Goal: Task Accomplishment & Management: Use online tool/utility

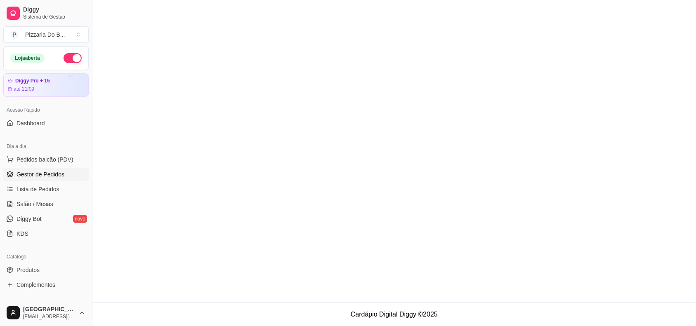
scroll to position [103, 0]
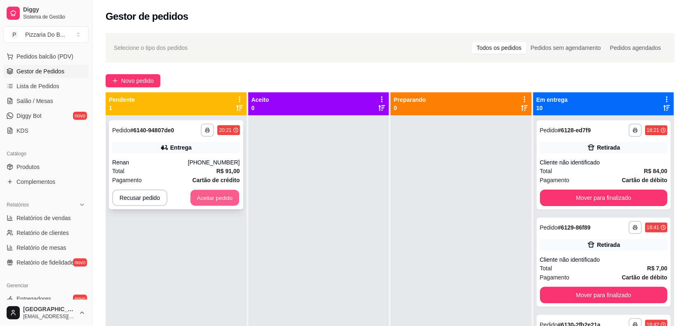
click at [227, 196] on button "Aceitar pedido" at bounding box center [215, 198] width 49 height 16
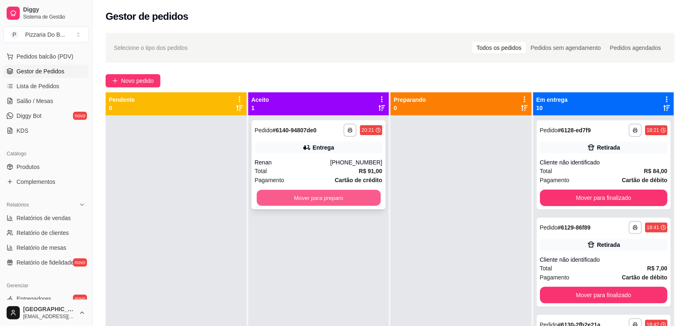
click at [262, 196] on button "Mover para preparo" at bounding box center [319, 198] width 124 height 16
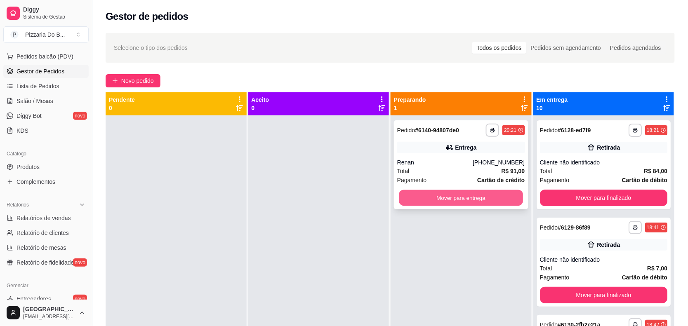
click at [465, 195] on button "Mover para entrega" at bounding box center [461, 198] width 124 height 16
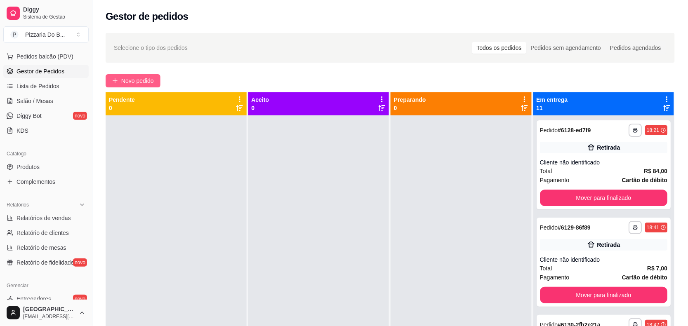
click at [157, 76] on button "Novo pedido" at bounding box center [133, 80] width 55 height 13
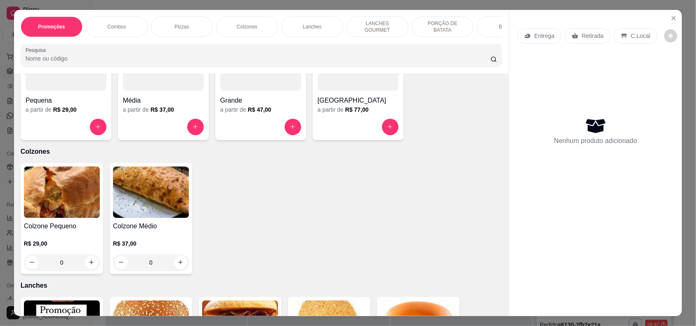
scroll to position [567, 0]
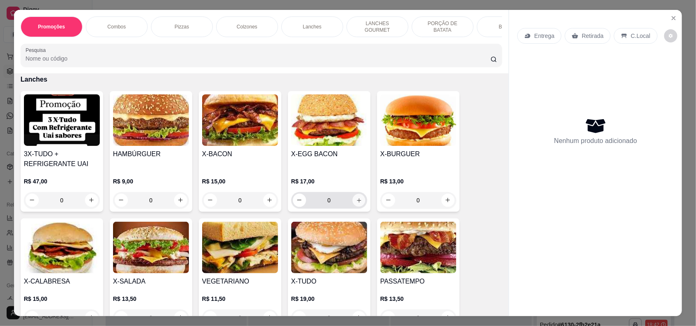
click at [356, 199] on icon "increase-product-quantity" at bounding box center [359, 200] width 6 height 6
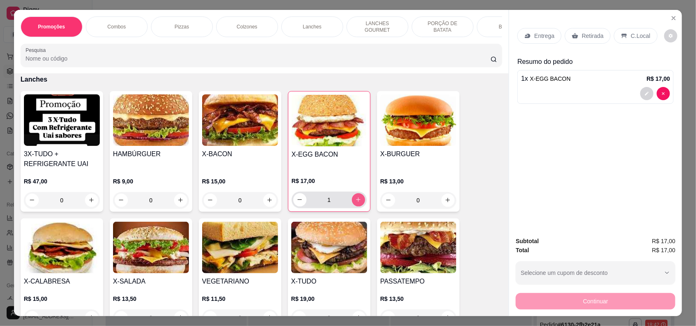
click at [355, 199] on icon "increase-product-quantity" at bounding box center [358, 200] width 6 height 6
type input "2"
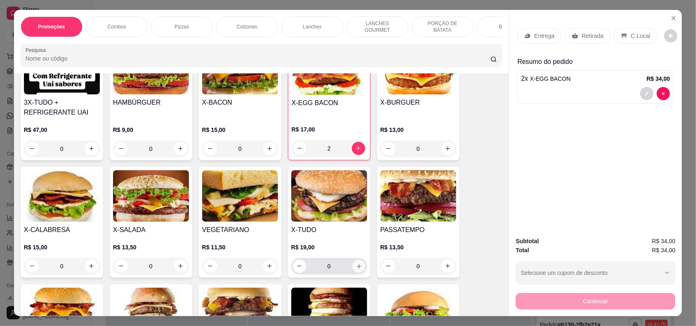
click at [356, 266] on icon "increase-product-quantity" at bounding box center [359, 266] width 6 height 6
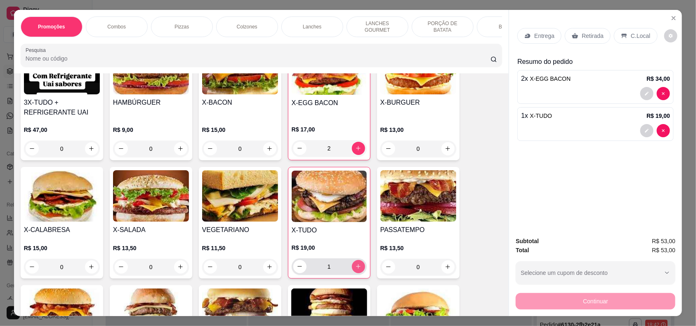
type input "1"
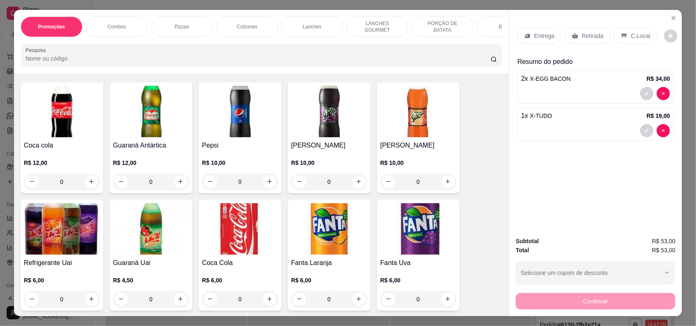
scroll to position [1702, 0]
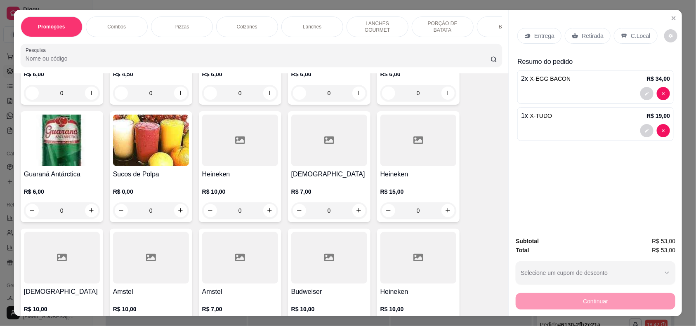
click at [178, 210] on div "0" at bounding box center [151, 211] width 76 height 17
click at [647, 135] on button "decrease-product-quantity" at bounding box center [646, 130] width 13 height 13
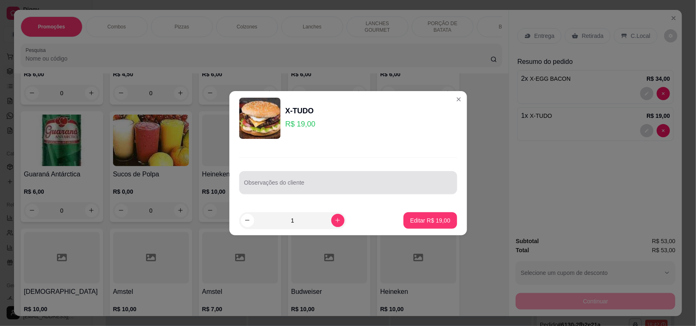
click at [279, 191] on div "Observações do cliente" at bounding box center [348, 182] width 218 height 23
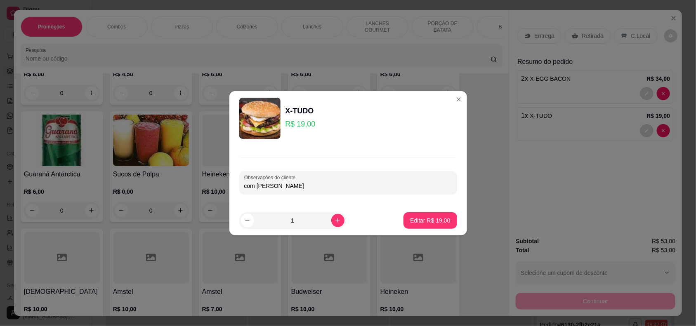
type input "com [PERSON_NAME]"
click at [413, 215] on button "Editar R$ 19,00" at bounding box center [430, 220] width 53 height 17
type input "0"
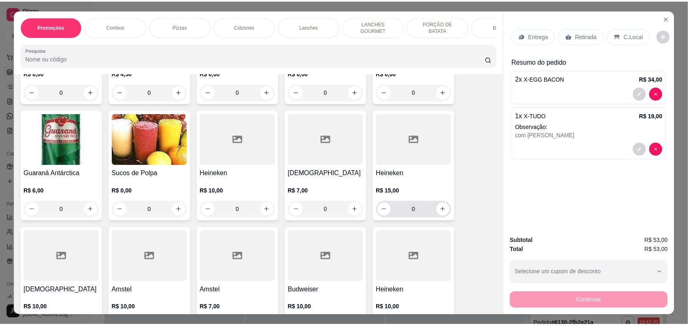
scroll to position [1701, 0]
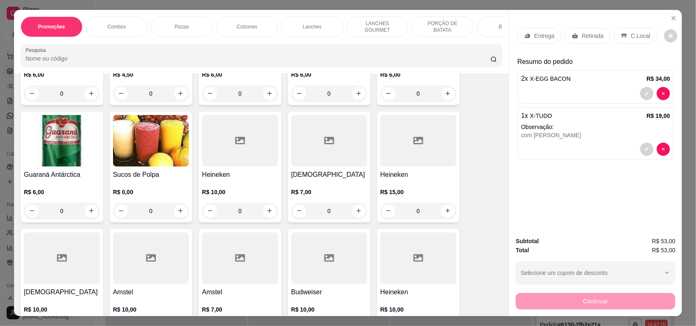
click at [174, 211] on div "0" at bounding box center [151, 211] width 76 height 17
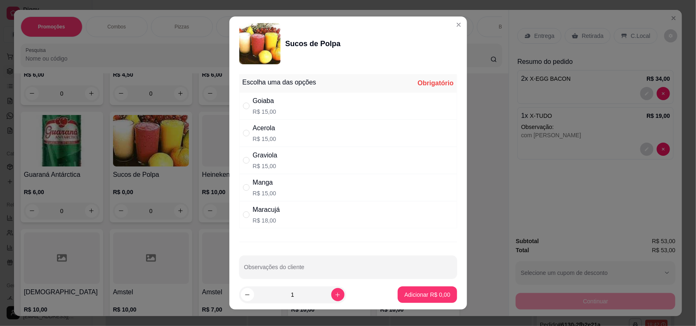
click at [288, 95] on div "Goiaba R$ 15,00" at bounding box center [348, 105] width 218 height 27
radio input "true"
click at [401, 296] on p "Adicionar R$ 15,00" at bounding box center [425, 295] width 49 height 8
type input "1"
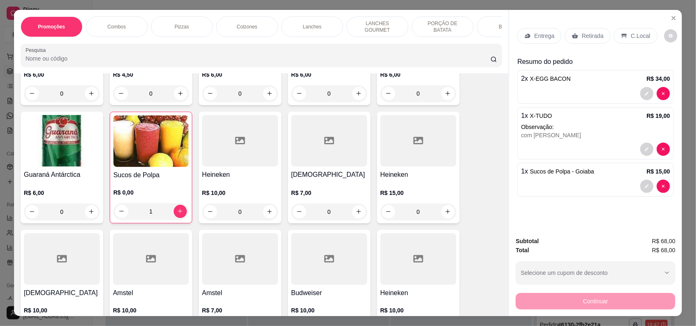
click at [582, 33] on p "Retirada" at bounding box center [593, 36] width 22 height 8
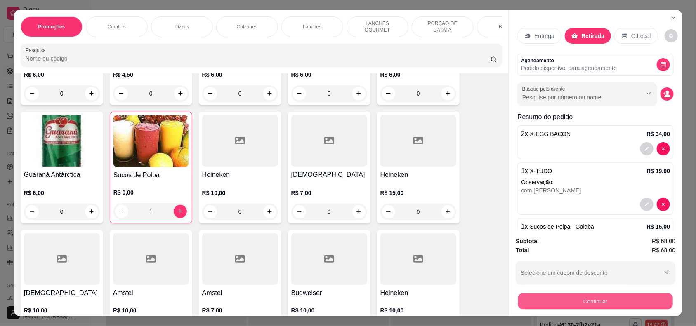
click at [571, 302] on button "Continuar" at bounding box center [595, 302] width 155 height 16
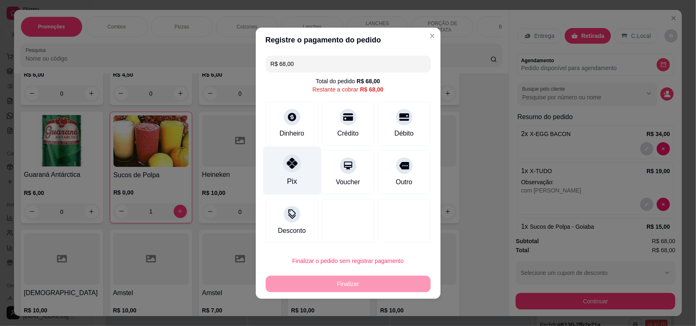
click at [288, 164] on icon at bounding box center [291, 163] width 11 height 11
type input "R$ 0,00"
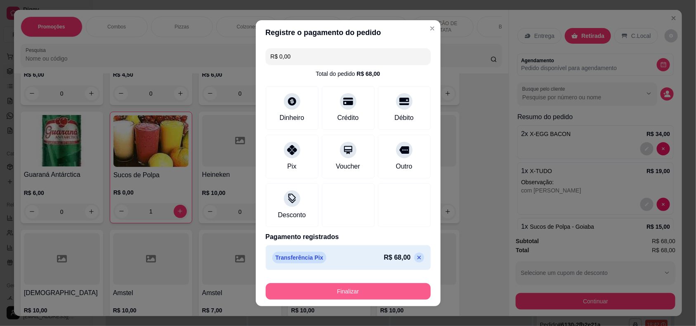
click at [326, 292] on button "Finalizar" at bounding box center [348, 291] width 165 height 17
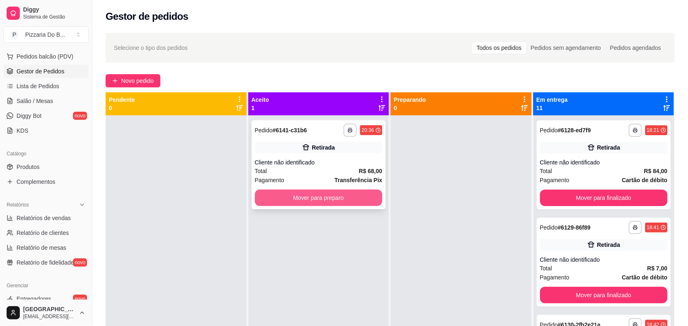
click at [342, 193] on button "Mover para preparo" at bounding box center [319, 198] width 128 height 17
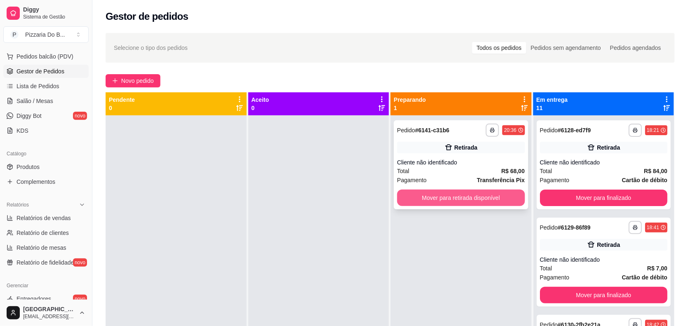
click at [445, 197] on button "Mover para retirada disponível" at bounding box center [461, 198] width 128 height 17
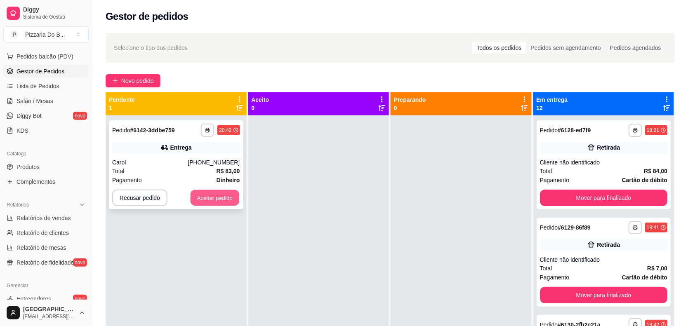
click at [222, 200] on button "Aceitar pedido" at bounding box center [215, 198] width 49 height 16
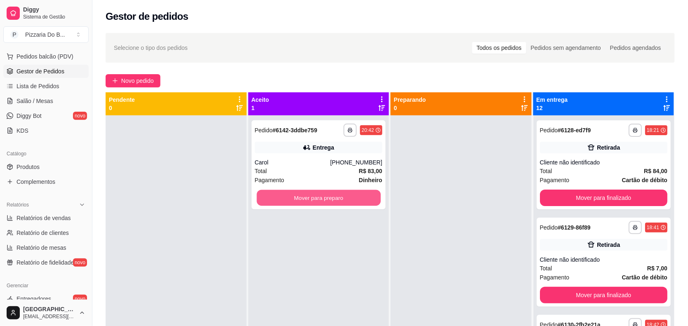
click at [281, 194] on button "Mover para preparo" at bounding box center [319, 198] width 124 height 16
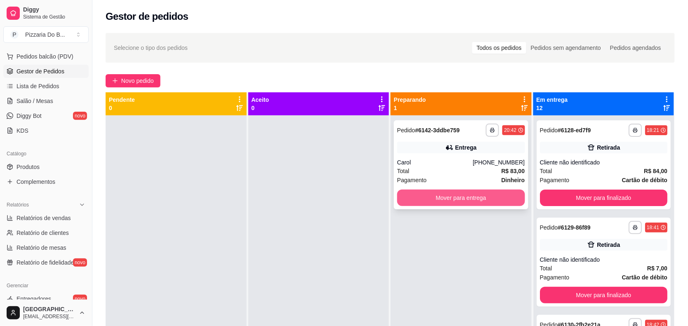
click at [418, 195] on button "Mover para entrega" at bounding box center [461, 198] width 128 height 17
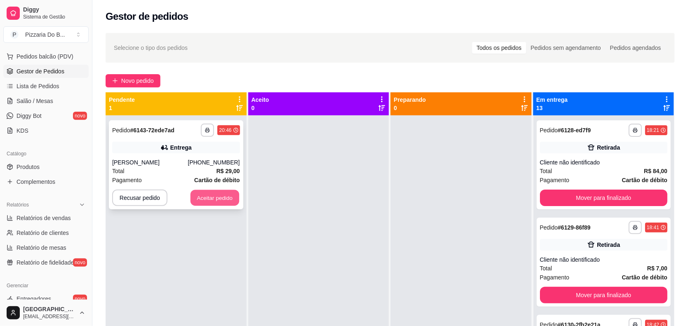
click at [234, 197] on button "Aceitar pedido" at bounding box center [215, 198] width 49 height 16
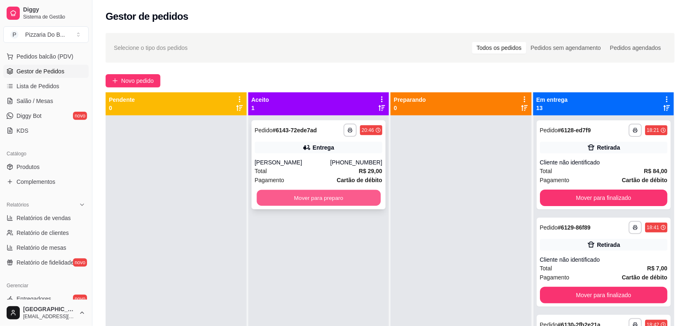
click at [275, 196] on button "Mover para preparo" at bounding box center [319, 198] width 124 height 16
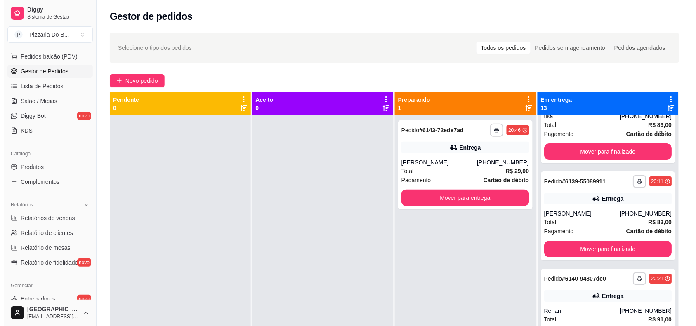
scroll to position [877, 0]
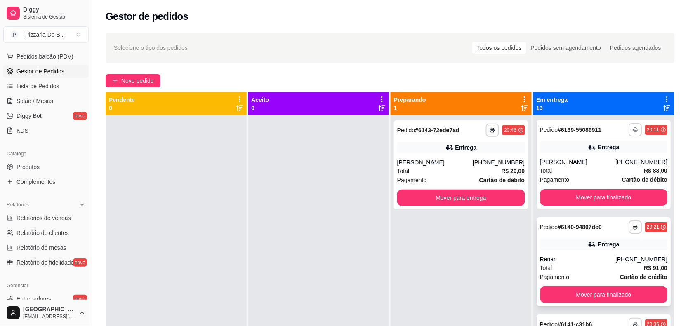
click at [546, 255] on div "Renan" at bounding box center [578, 259] width 76 height 8
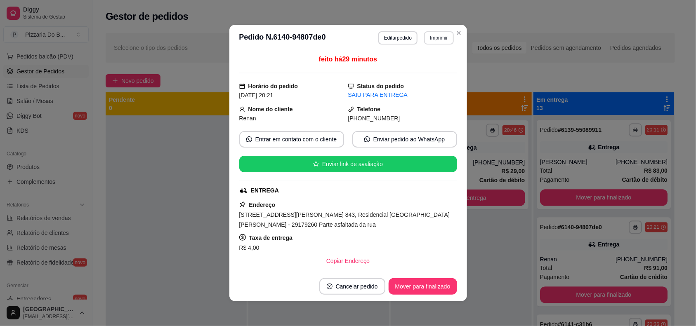
click at [437, 37] on button "Imprimir" at bounding box center [438, 37] width 29 height 13
click at [430, 65] on button "POS-58" at bounding box center [420, 66] width 58 height 13
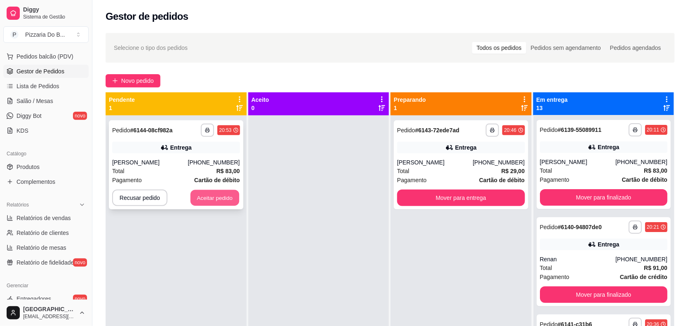
click at [219, 190] on button "Aceitar pedido" at bounding box center [215, 198] width 49 height 16
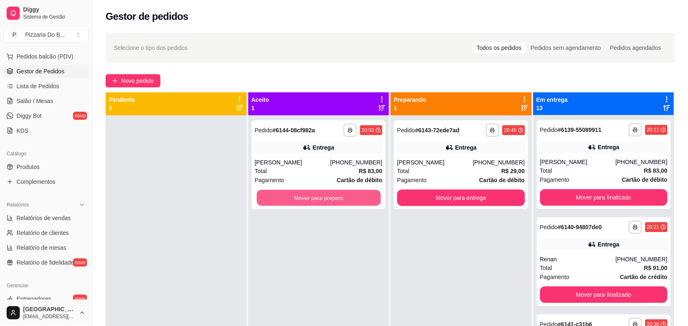
click at [269, 194] on button "Mover para preparo" at bounding box center [319, 198] width 124 height 16
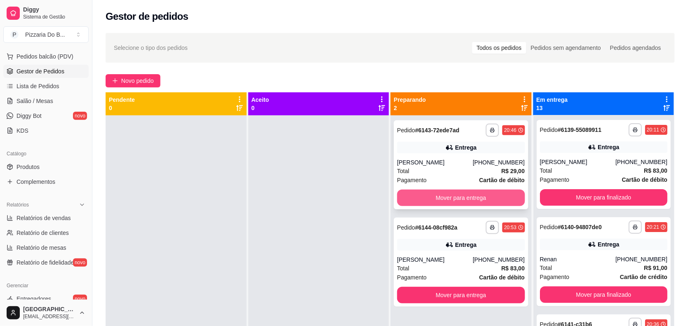
click at [428, 194] on button "Mover para entrega" at bounding box center [461, 198] width 128 height 17
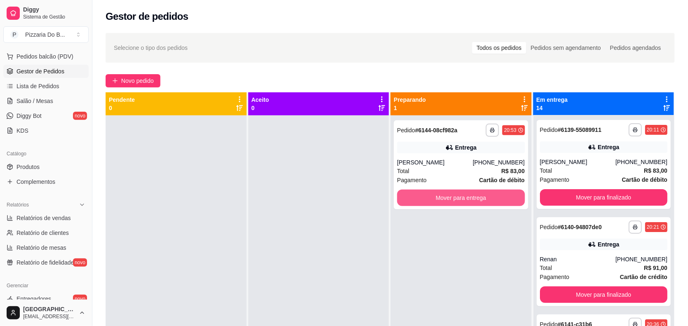
click at [428, 194] on button "Mover para entrega" at bounding box center [461, 198] width 128 height 17
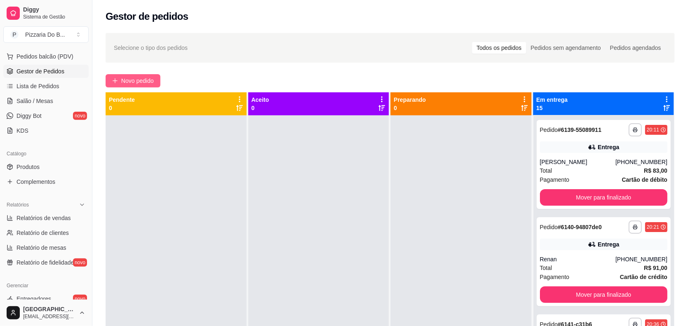
click at [147, 77] on span "Novo pedido" at bounding box center [137, 80] width 33 height 9
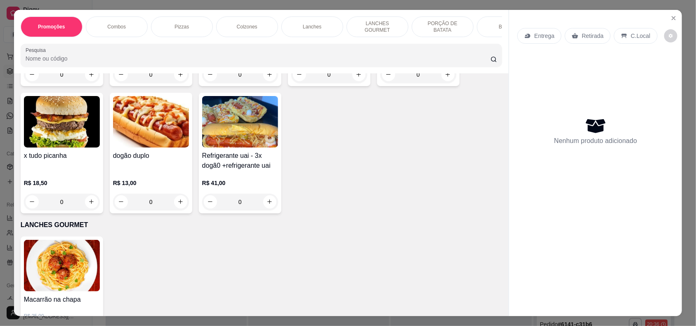
scroll to position [980, 0]
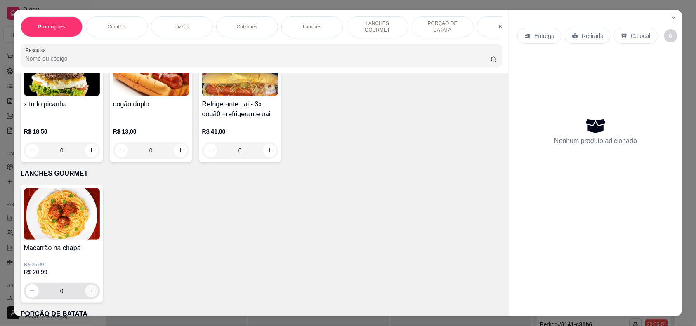
click at [88, 291] on icon "increase-product-quantity" at bounding box center [91, 291] width 6 height 6
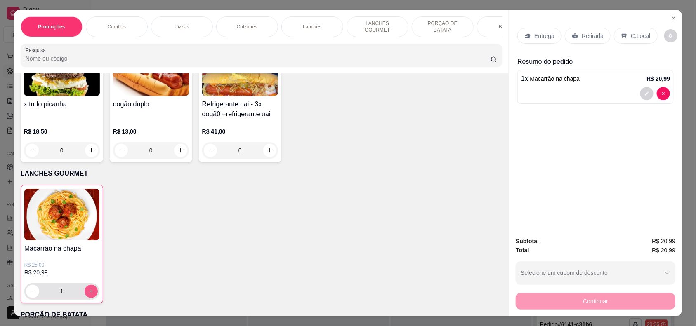
type input "1"
click at [548, 34] on p "Entrega" at bounding box center [544, 36] width 20 height 8
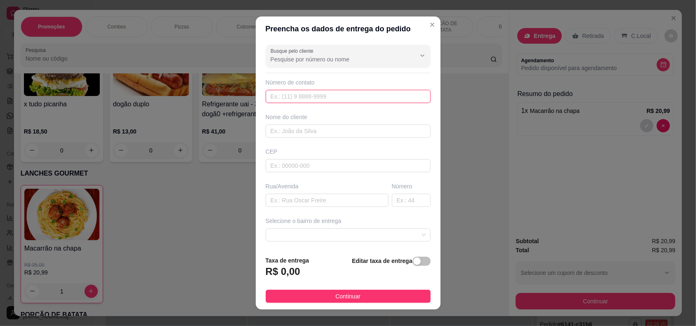
click at [392, 94] on input "text" at bounding box center [348, 96] width 165 height 13
type input "[PHONE_NUMBER]"
click at [382, 127] on input "text" at bounding box center [348, 131] width 165 height 13
type input "flaviana"
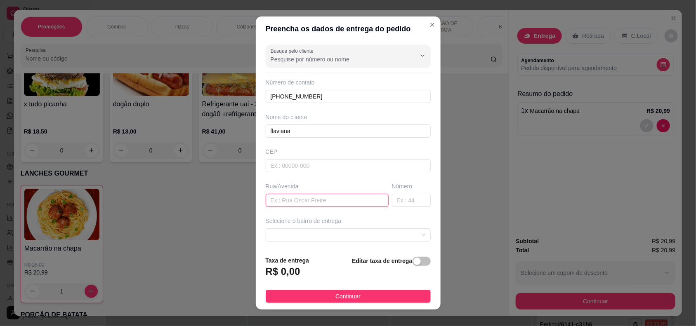
click at [359, 201] on input "text" at bounding box center [327, 200] width 123 height 13
type input "rua fundiçao"
click at [392, 197] on input "text" at bounding box center [411, 200] width 39 height 13
click at [384, 231] on span at bounding box center [348, 235] width 155 height 12
type input "69"
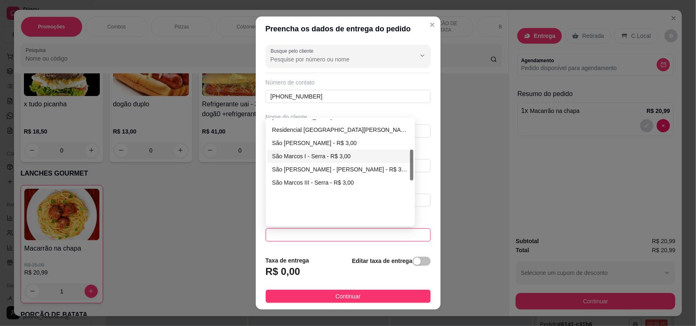
scroll to position [103, 0]
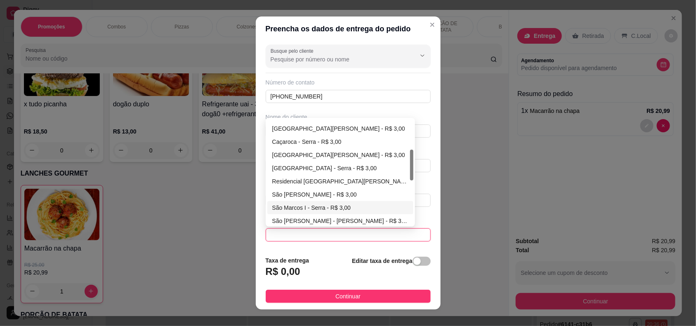
click at [300, 151] on div "[GEOGRAPHIC_DATA][PERSON_NAME] - R$ 3,00" at bounding box center [340, 155] width 137 height 9
type input "Serra"
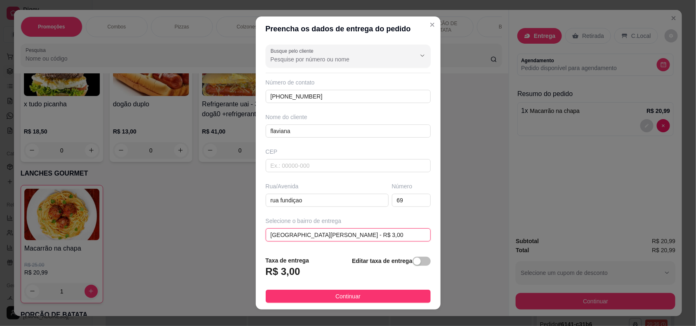
scroll to position [70, 0]
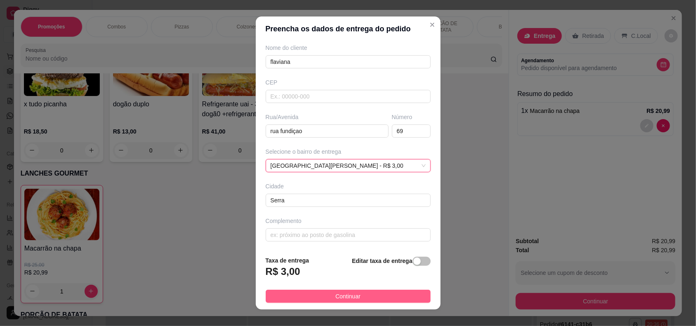
click at [335, 295] on span "Continuar" at bounding box center [347, 296] width 25 height 9
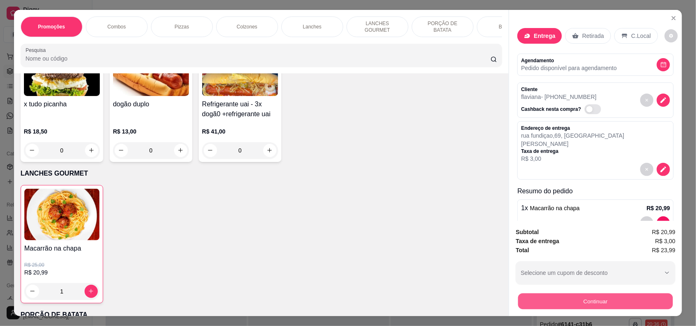
click at [540, 299] on button "Continuar" at bounding box center [595, 302] width 155 height 16
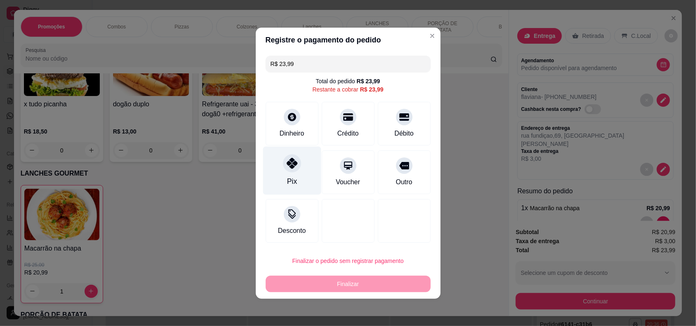
click at [289, 168] on icon at bounding box center [291, 163] width 11 height 11
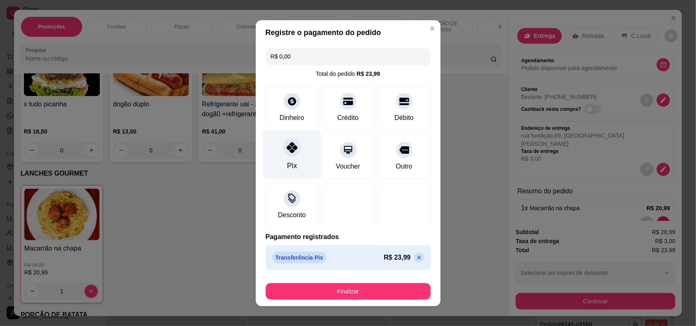
type input "R$ 0,00"
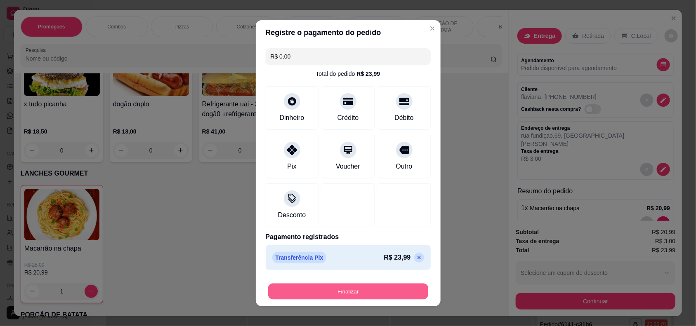
click at [321, 293] on button "Finalizar" at bounding box center [348, 291] width 160 height 16
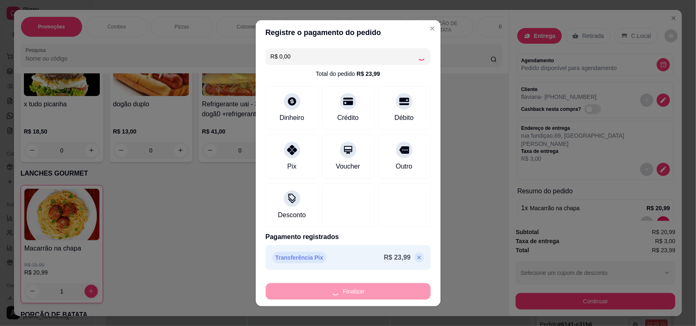
type input "0"
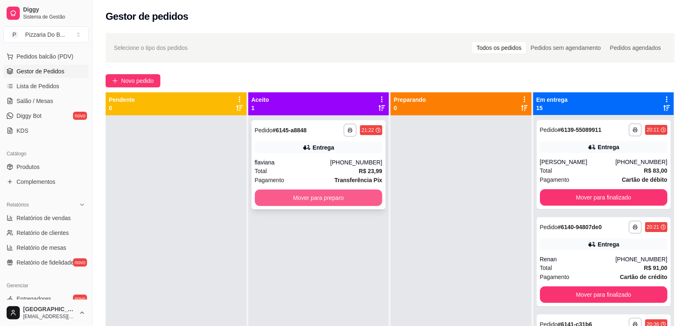
click at [358, 201] on button "Mover para preparo" at bounding box center [319, 198] width 128 height 17
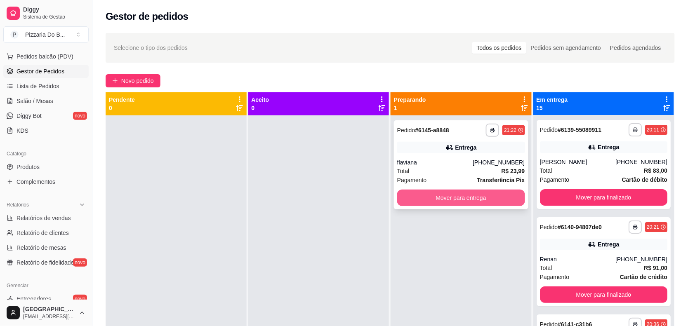
click at [486, 197] on button "Mover para entrega" at bounding box center [461, 198] width 128 height 17
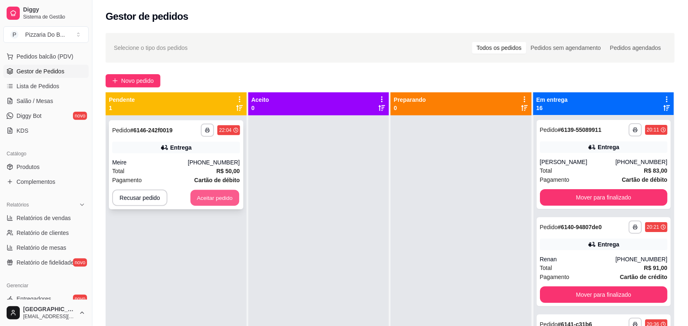
click at [221, 196] on button "Aceitar pedido" at bounding box center [215, 198] width 49 height 16
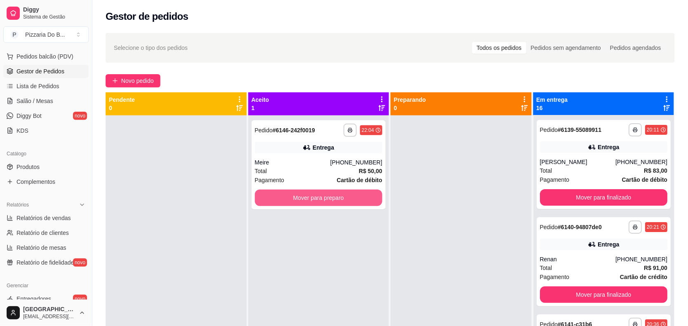
click at [283, 195] on button "Mover para preparo" at bounding box center [319, 198] width 128 height 17
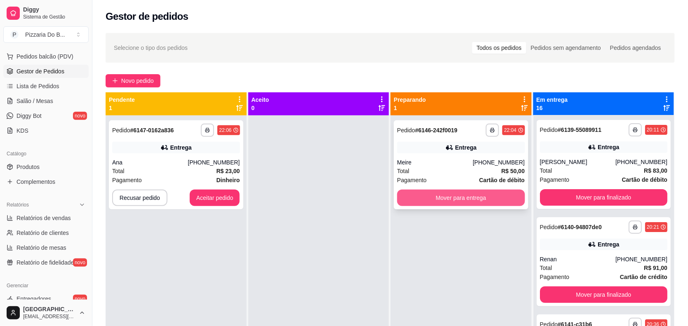
click at [421, 194] on button "Mover para entrega" at bounding box center [461, 198] width 128 height 17
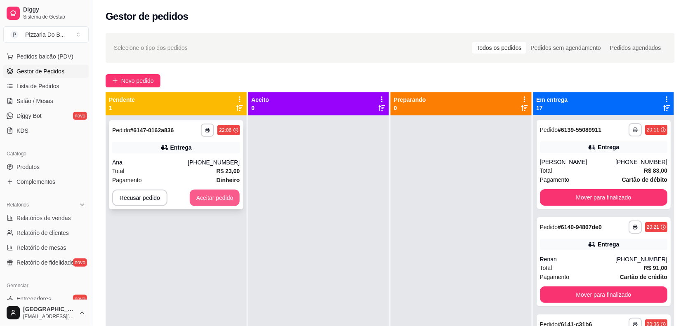
click at [215, 193] on button "Aceitar pedido" at bounding box center [215, 198] width 50 height 17
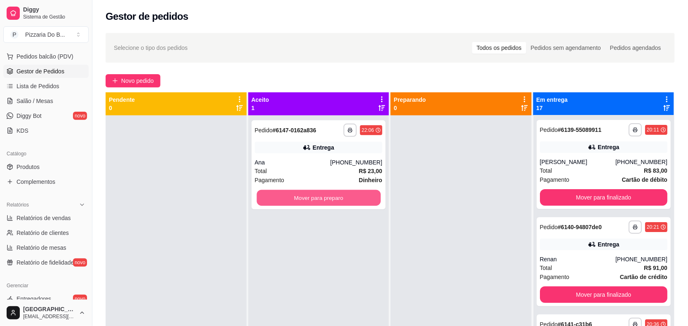
click at [280, 196] on button "Mover para preparo" at bounding box center [319, 198] width 124 height 16
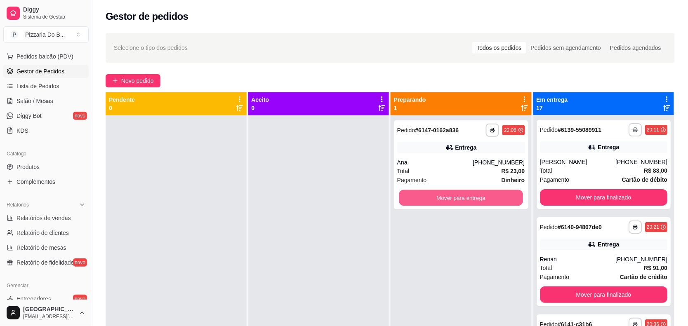
click at [404, 198] on button "Mover para entrega" at bounding box center [461, 198] width 124 height 16
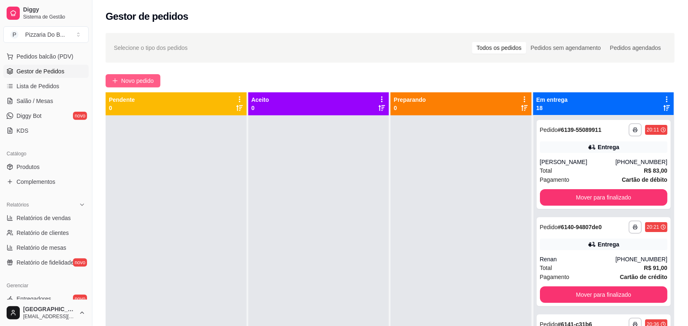
click at [151, 78] on span "Novo pedido" at bounding box center [137, 80] width 33 height 9
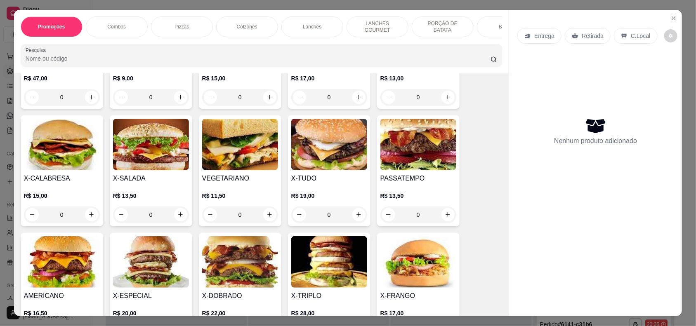
scroll to position [774, 0]
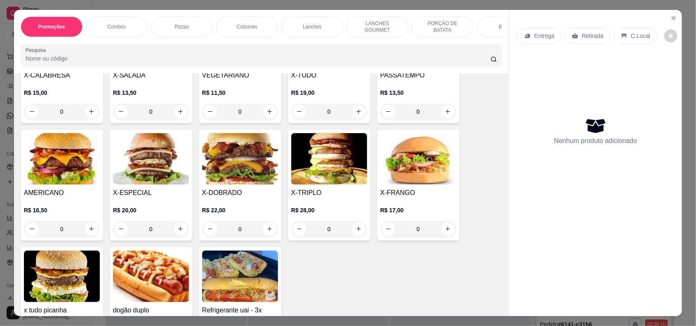
click at [261, 211] on p "R$ 22,00" at bounding box center [240, 210] width 76 height 8
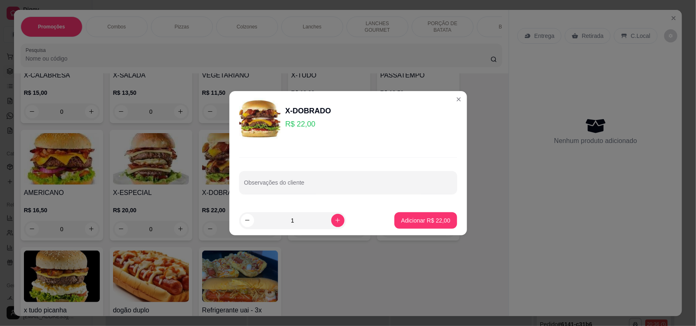
click at [287, 198] on div "Observações do cliente" at bounding box center [348, 176] width 238 height 60
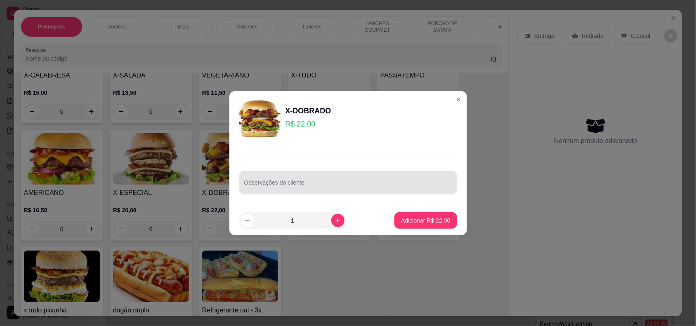
click at [287, 178] on div at bounding box center [348, 183] width 208 height 17
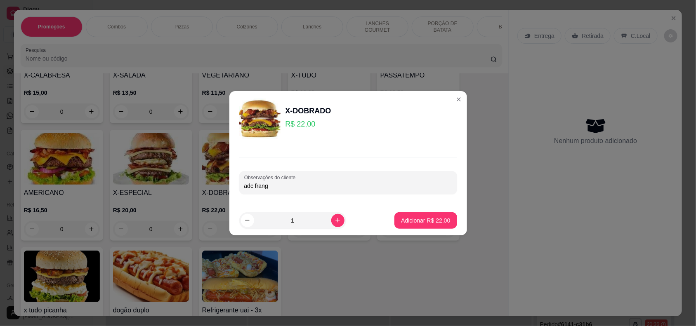
type input "adc frango"
click at [406, 219] on p "Adicionar R$ 22,00" at bounding box center [426, 221] width 48 height 8
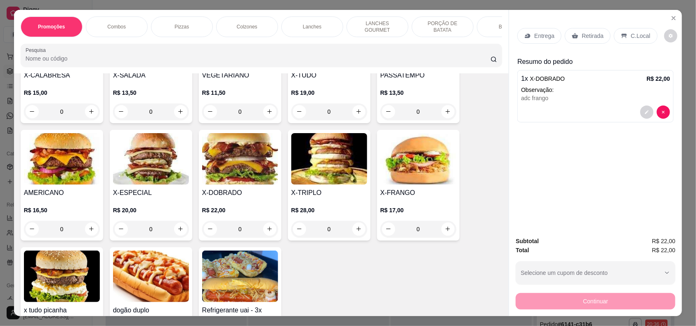
click at [626, 28] on div "C.Local" at bounding box center [635, 36] width 43 height 16
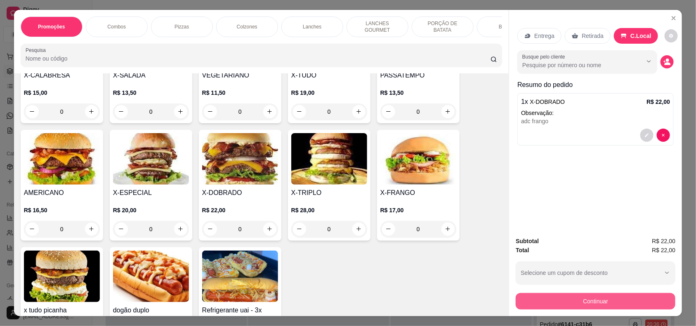
click at [569, 300] on button "Continuar" at bounding box center [596, 301] width 160 height 17
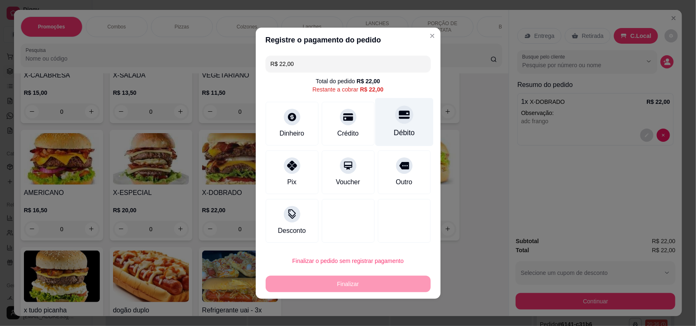
click at [399, 116] on icon at bounding box center [404, 114] width 11 height 11
type input "R$ 0,00"
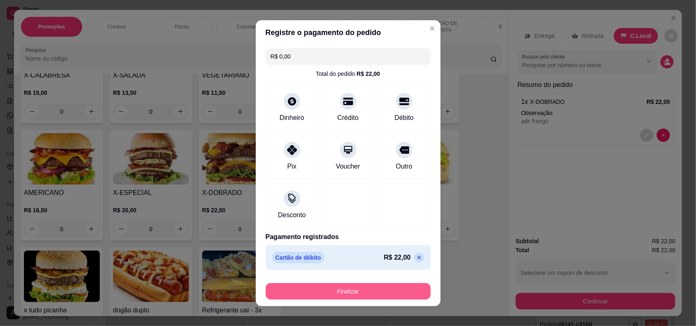
click at [368, 293] on button "Finalizar" at bounding box center [348, 291] width 165 height 17
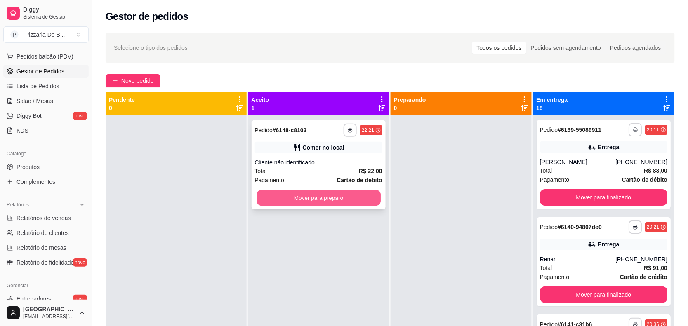
click at [368, 198] on button "Mover para preparo" at bounding box center [319, 198] width 124 height 16
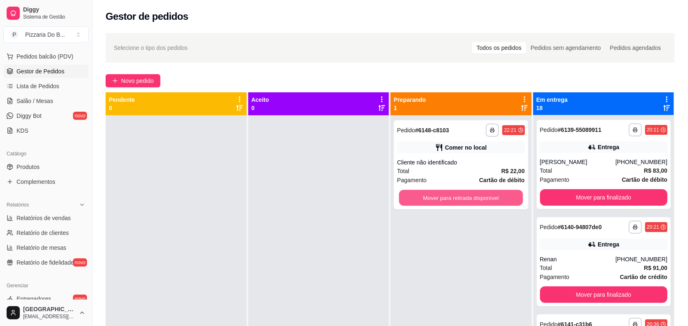
click at [399, 196] on button "Mover para retirada disponível" at bounding box center [461, 198] width 124 height 16
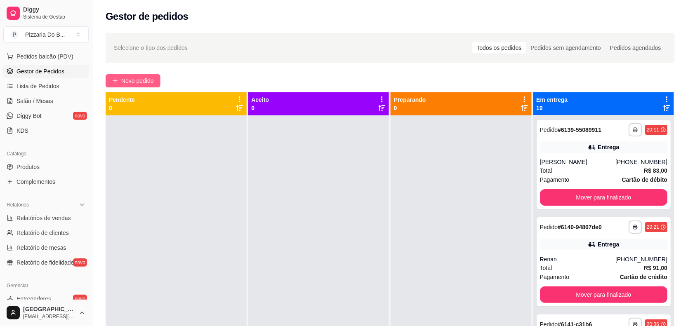
click at [154, 77] on span "Novo pedido" at bounding box center [137, 80] width 33 height 9
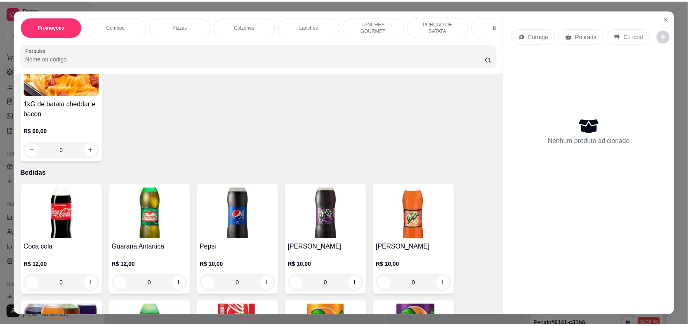
scroll to position [1547, 0]
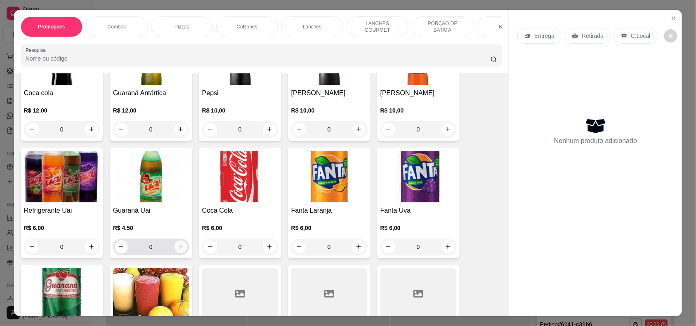
click at [177, 247] on icon "increase-product-quantity" at bounding box center [180, 247] width 6 height 6
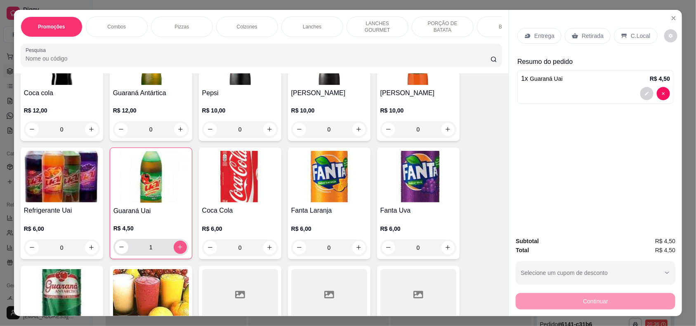
type input "1"
click at [640, 31] on div "C.Local" at bounding box center [635, 36] width 43 height 16
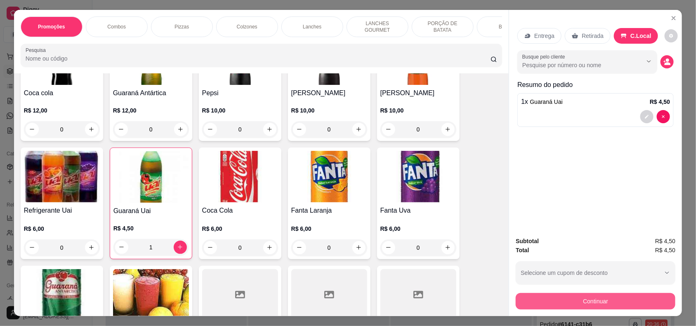
click at [582, 296] on button "Continuar" at bounding box center [596, 301] width 160 height 17
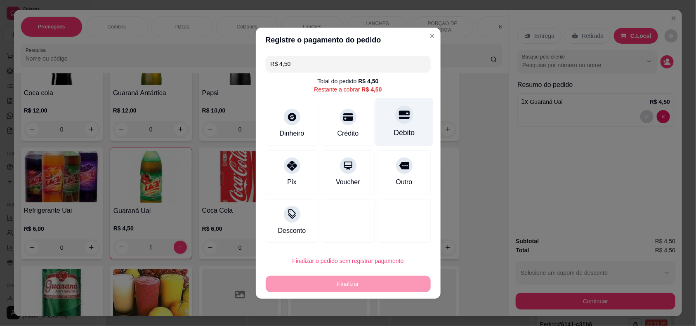
click at [399, 115] on icon at bounding box center [404, 115] width 11 height 8
type input "R$ 0,00"
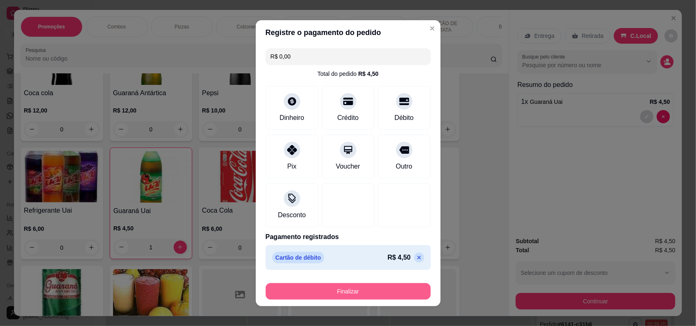
click at [332, 288] on button "Finalizar" at bounding box center [348, 291] width 165 height 17
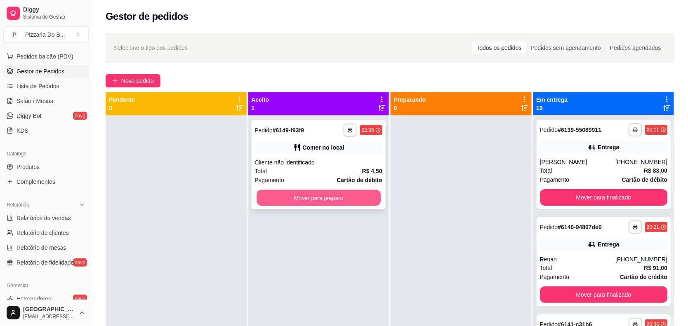
click at [353, 192] on button "Mover para preparo" at bounding box center [319, 198] width 124 height 16
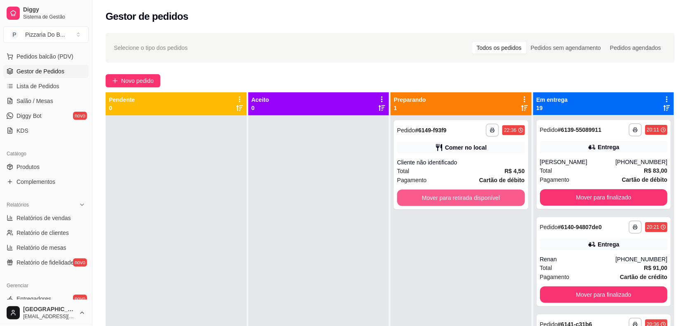
click at [414, 198] on button "Mover para retirada disponível" at bounding box center [461, 198] width 128 height 17
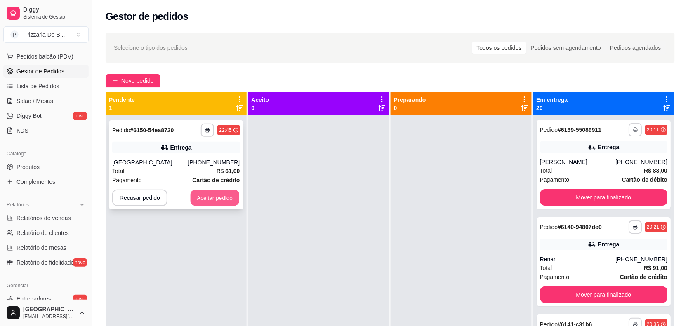
click at [221, 194] on button "Aceitar pedido" at bounding box center [215, 198] width 49 height 16
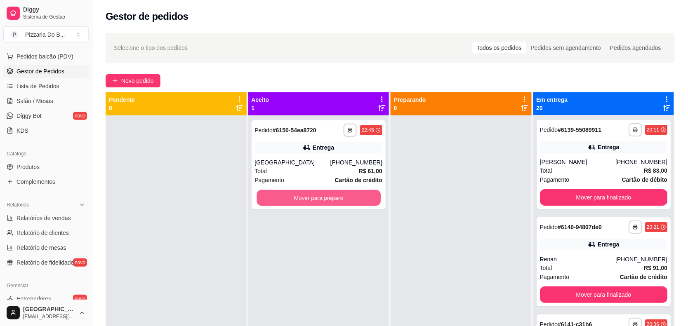
click at [269, 193] on button "Mover para preparo" at bounding box center [319, 198] width 124 height 16
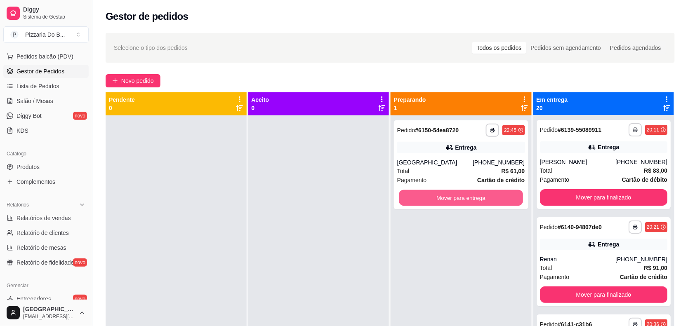
click at [421, 197] on button "Mover para entrega" at bounding box center [461, 198] width 124 height 16
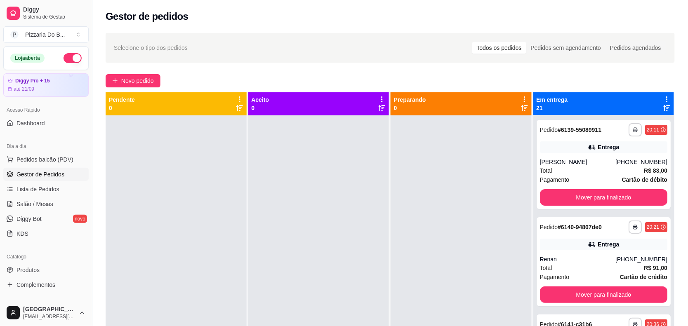
click at [68, 59] on button "button" at bounding box center [73, 58] width 18 height 10
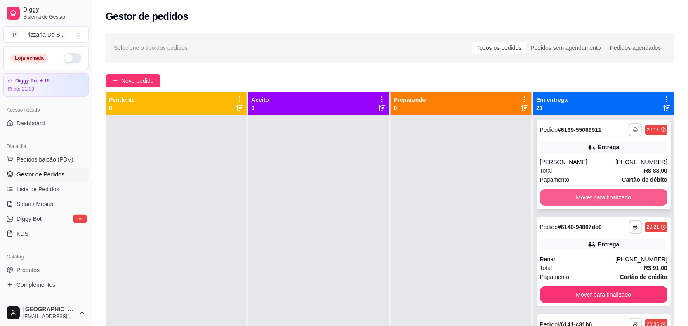
click at [557, 197] on button "Mover para finalizado" at bounding box center [604, 197] width 128 height 17
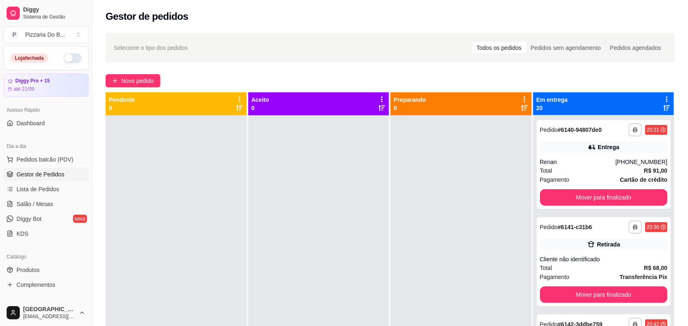
scroll to position [779, 0]
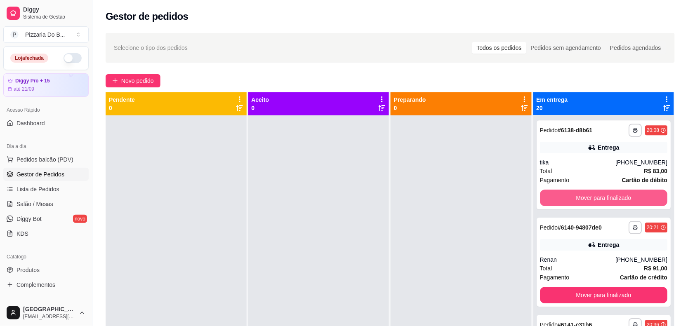
click at [557, 197] on button "Mover para finalizado" at bounding box center [604, 198] width 128 height 17
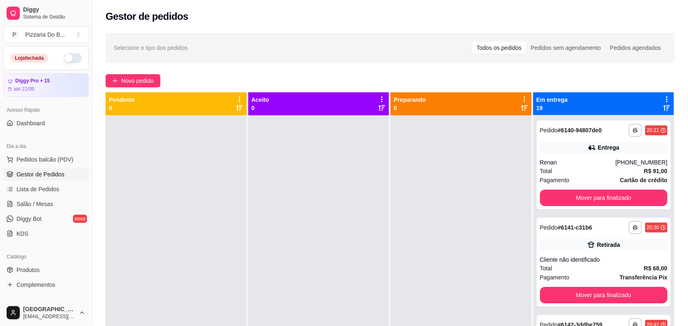
scroll to position [682, 0]
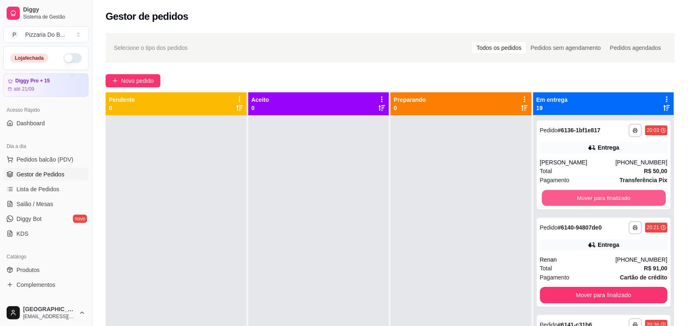
click at [557, 197] on button "Mover para finalizado" at bounding box center [604, 198] width 124 height 16
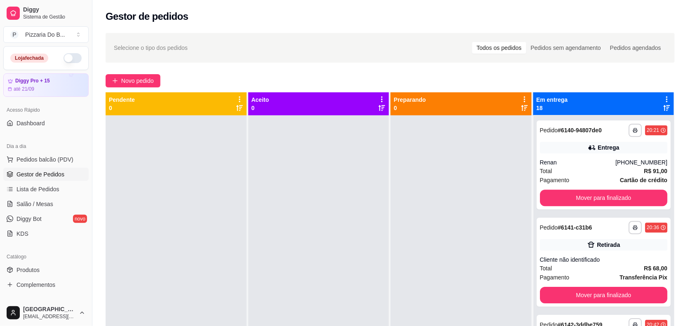
scroll to position [585, 0]
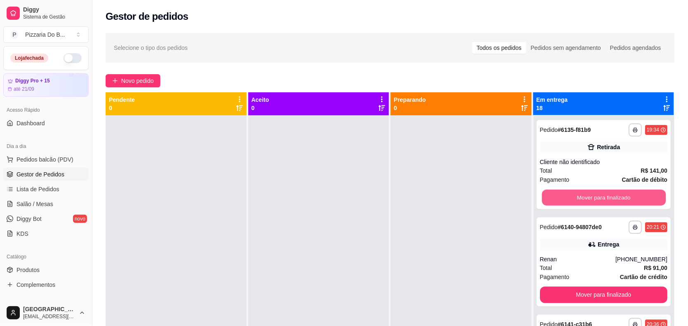
click at [557, 197] on button "Mover para finalizado" at bounding box center [604, 198] width 124 height 16
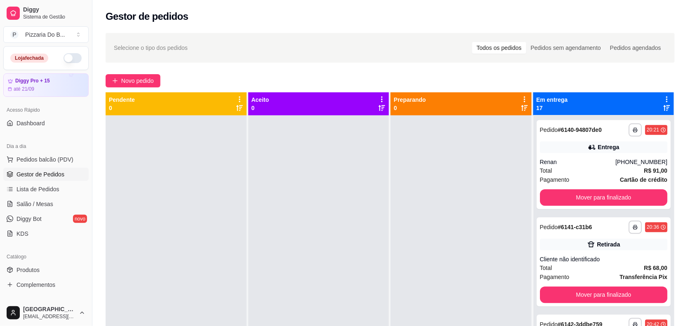
scroll to position [487, 0]
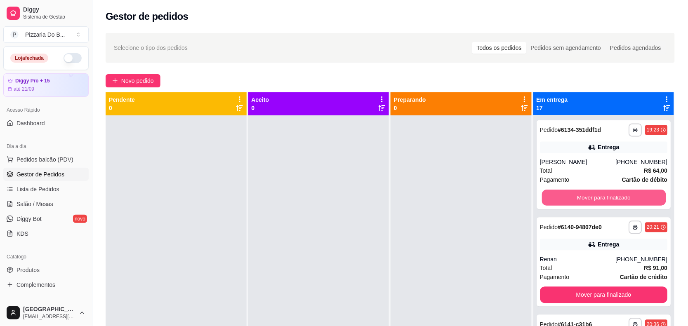
click at [557, 197] on button "Mover para finalizado" at bounding box center [604, 198] width 124 height 16
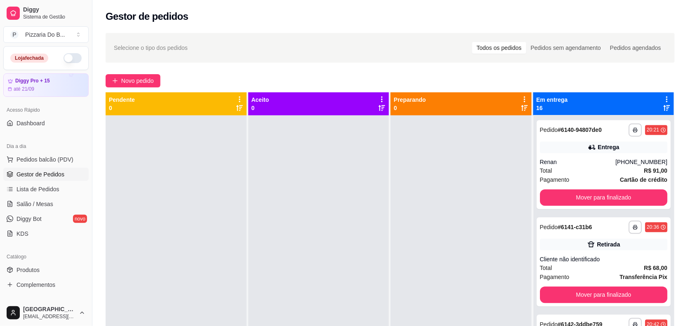
click at [557, 109] on button "Mover para finalizado" at bounding box center [604, 100] width 128 height 17
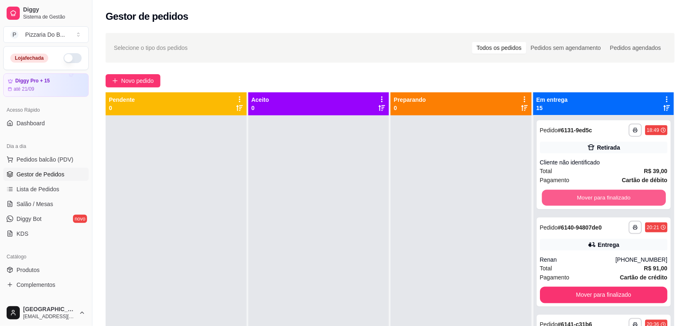
click at [557, 197] on button "Mover para finalizado" at bounding box center [604, 198] width 124 height 16
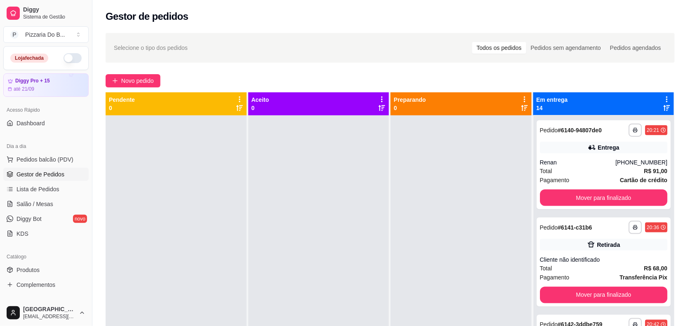
scroll to position [195, 0]
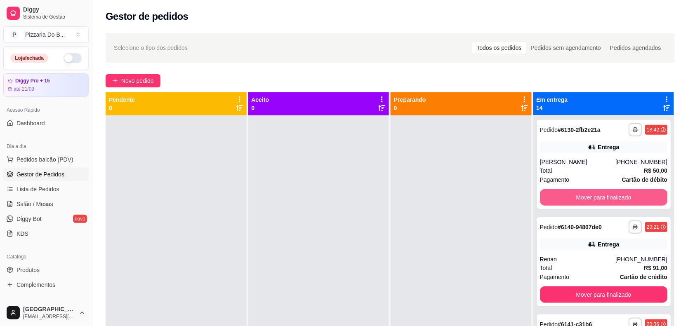
click at [557, 197] on button "Mover para finalizado" at bounding box center [604, 197] width 128 height 17
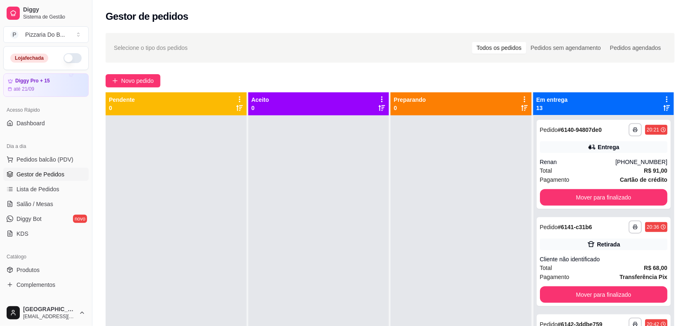
scroll to position [98, 0]
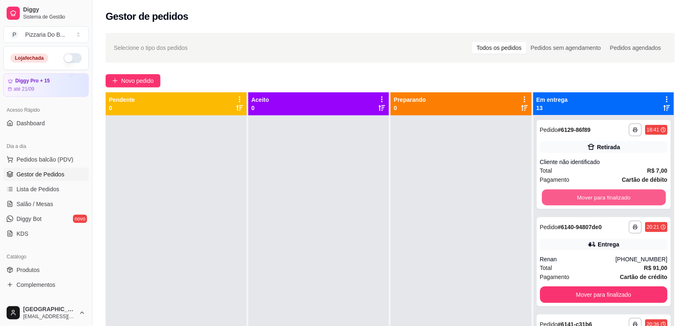
click at [557, 197] on button "Mover para finalizado" at bounding box center [604, 198] width 124 height 16
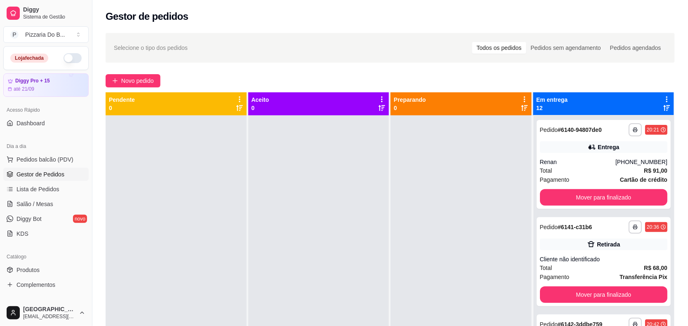
click at [557, 109] on button "Mover para finalizado" at bounding box center [604, 100] width 128 height 17
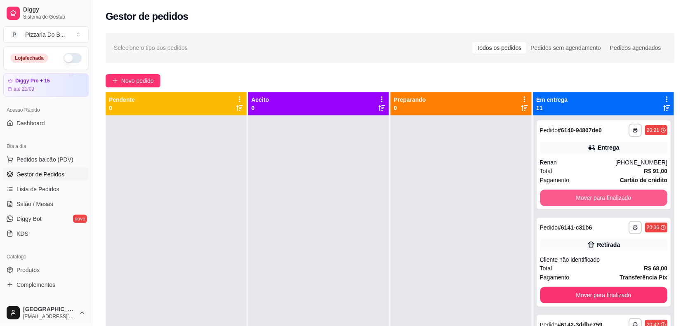
click at [557, 197] on button "Mover para finalizado" at bounding box center [604, 198] width 128 height 17
click at [557, 197] on button "Mover para finalizado" at bounding box center [604, 198] width 124 height 16
click at [557, 197] on button "Mover para finalizado" at bounding box center [604, 198] width 128 height 17
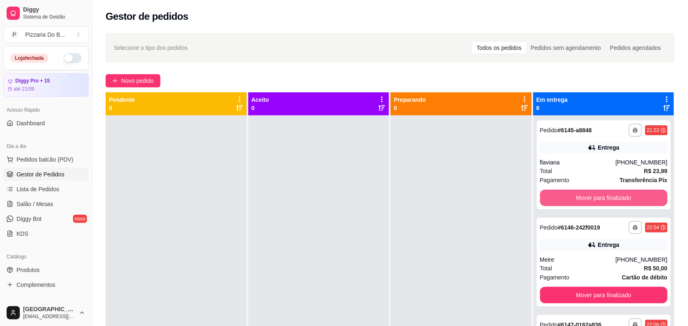
click at [557, 197] on button "Mover para finalizado" at bounding box center [604, 198] width 128 height 17
click at [557, 197] on button "Mover para finalizado" at bounding box center [604, 198] width 124 height 16
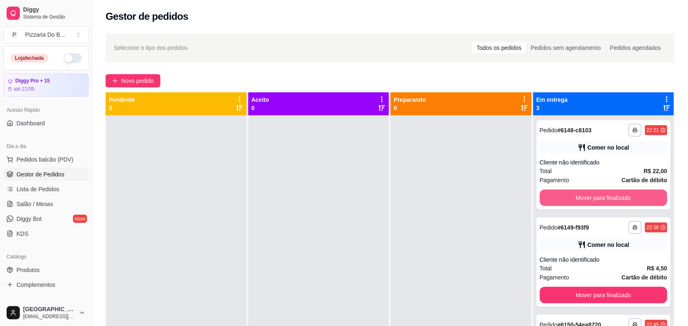
click at [557, 197] on button "Mover para finalizado" at bounding box center [604, 198] width 128 height 17
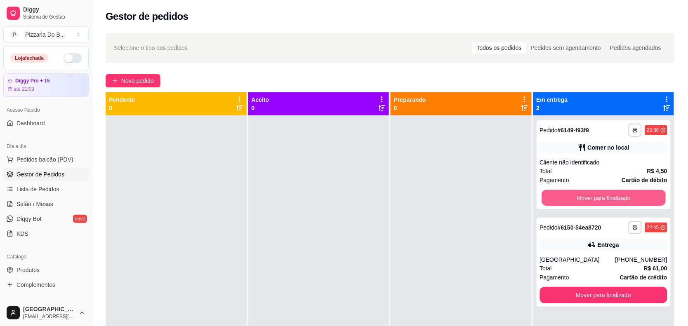
click at [557, 197] on button "Mover para finalizado" at bounding box center [604, 198] width 124 height 16
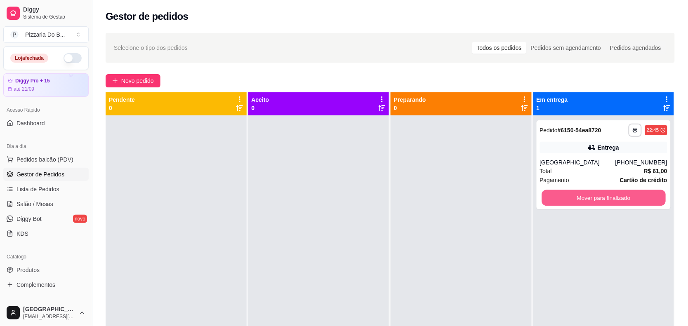
click at [557, 197] on button "Mover para finalizado" at bounding box center [604, 198] width 124 height 16
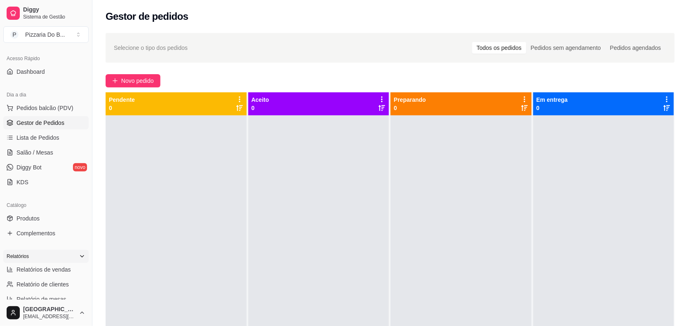
scroll to position [103, 0]
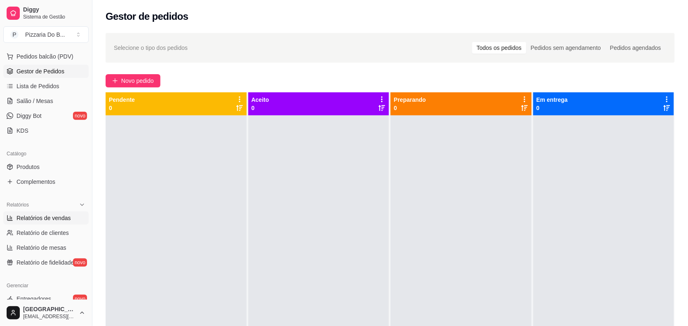
click at [61, 215] on span "Relatórios de vendas" at bounding box center [44, 218] width 54 height 8
select select "ALL"
select select "0"
